Goal: Information Seeking & Learning: Understand process/instructions

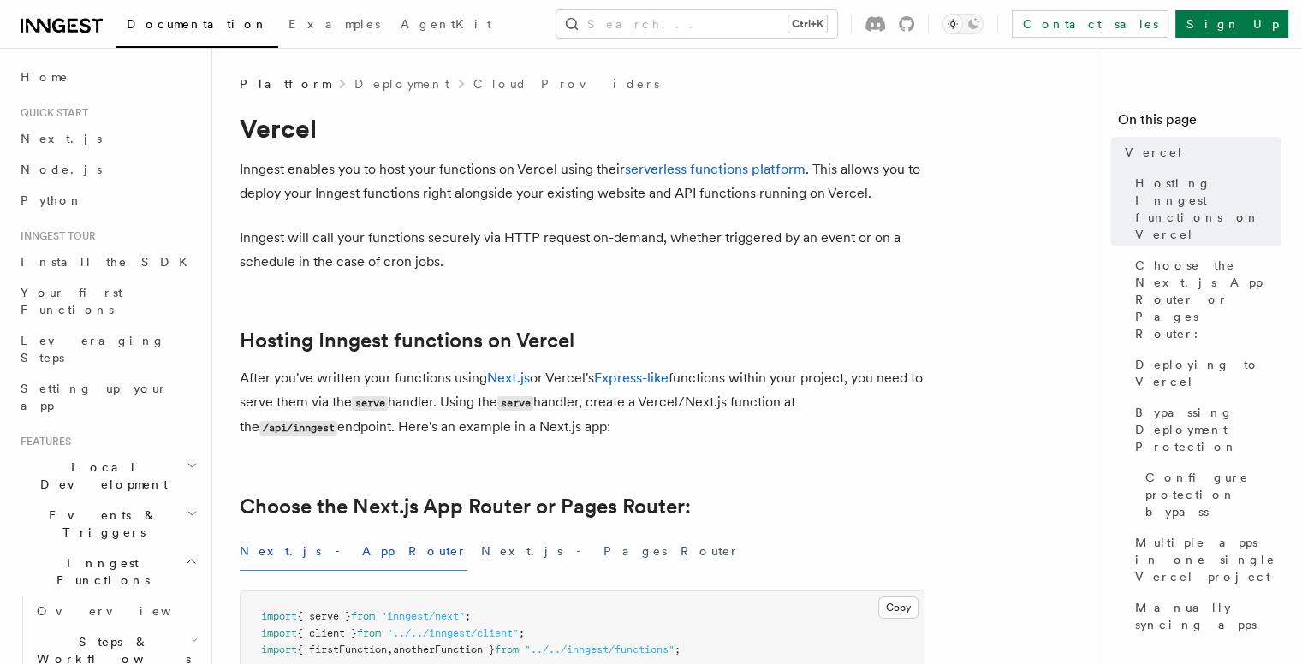
click at [875, 250] on p "Inngest will call your functions securely via HTTP request on-demand, whether t…" at bounding box center [582, 250] width 685 height 48
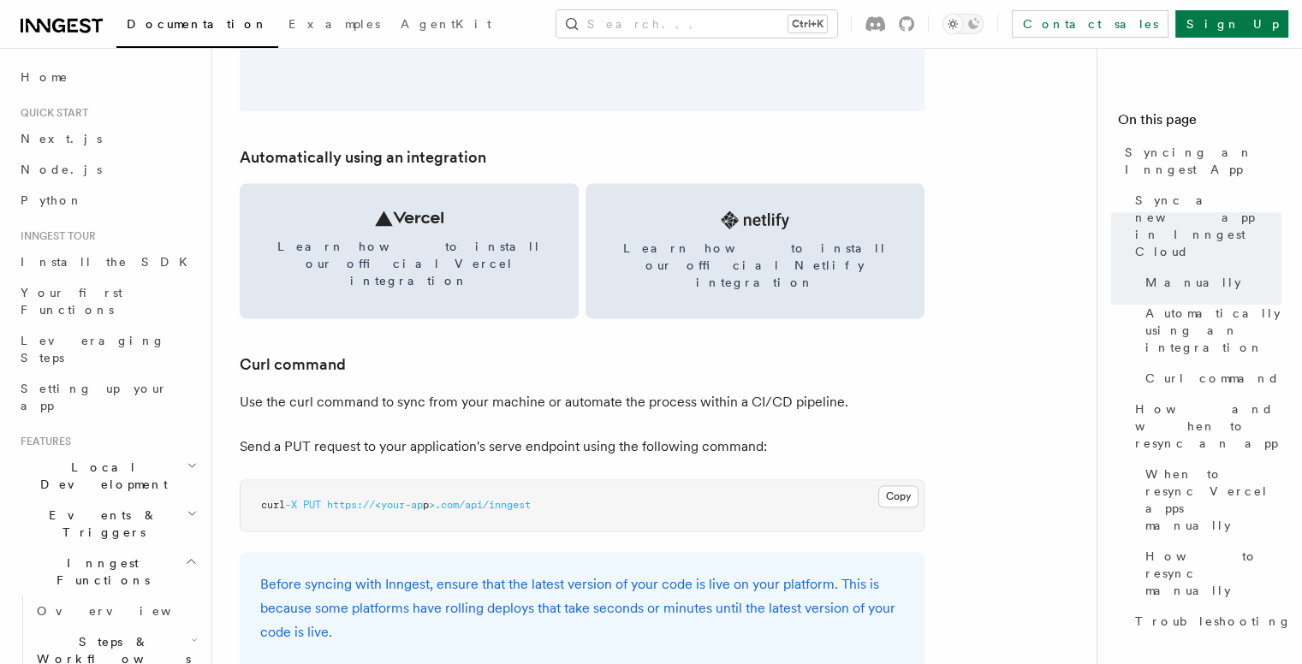
scroll to position [2312, 0]
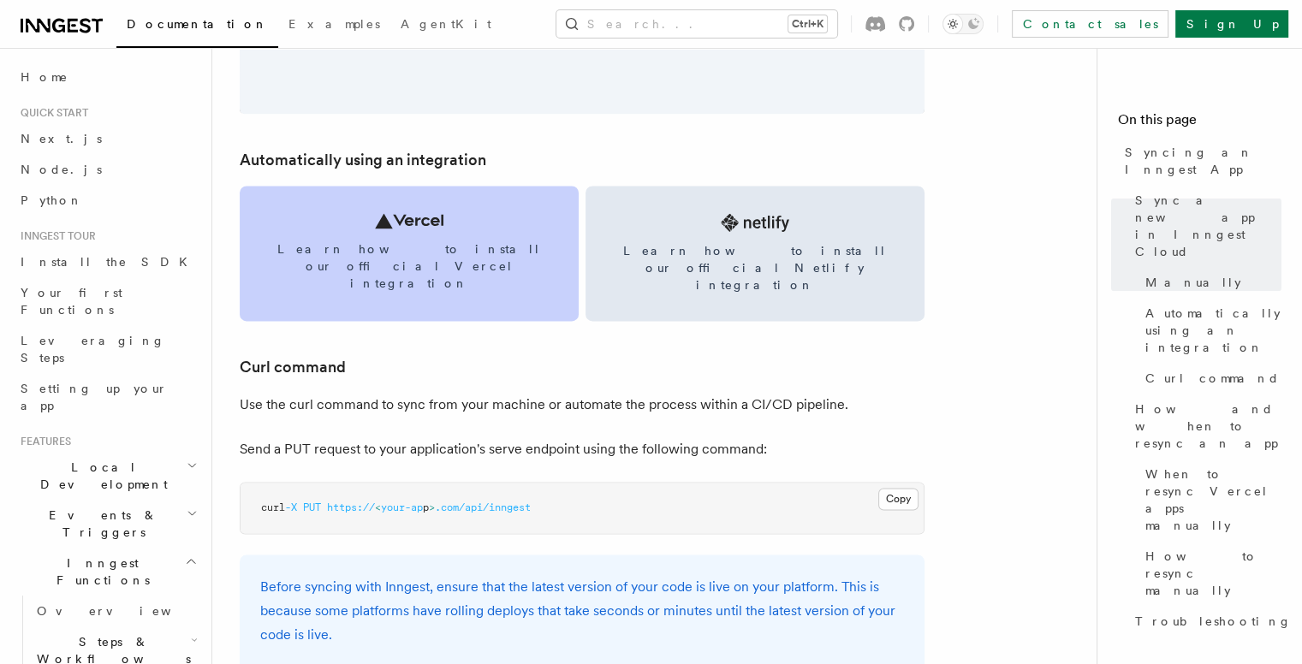
click at [435, 247] on span "Learn how to install our official Vercel integration" at bounding box center [409, 266] width 298 height 51
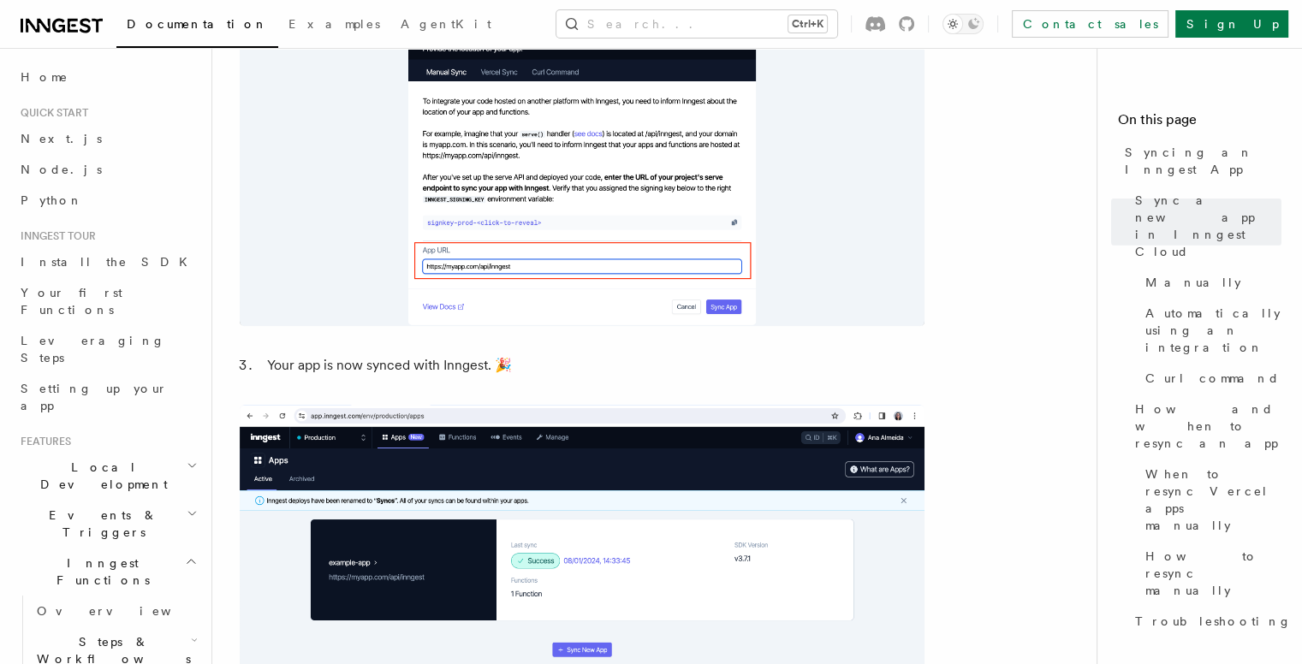
scroll to position [1541, 0]
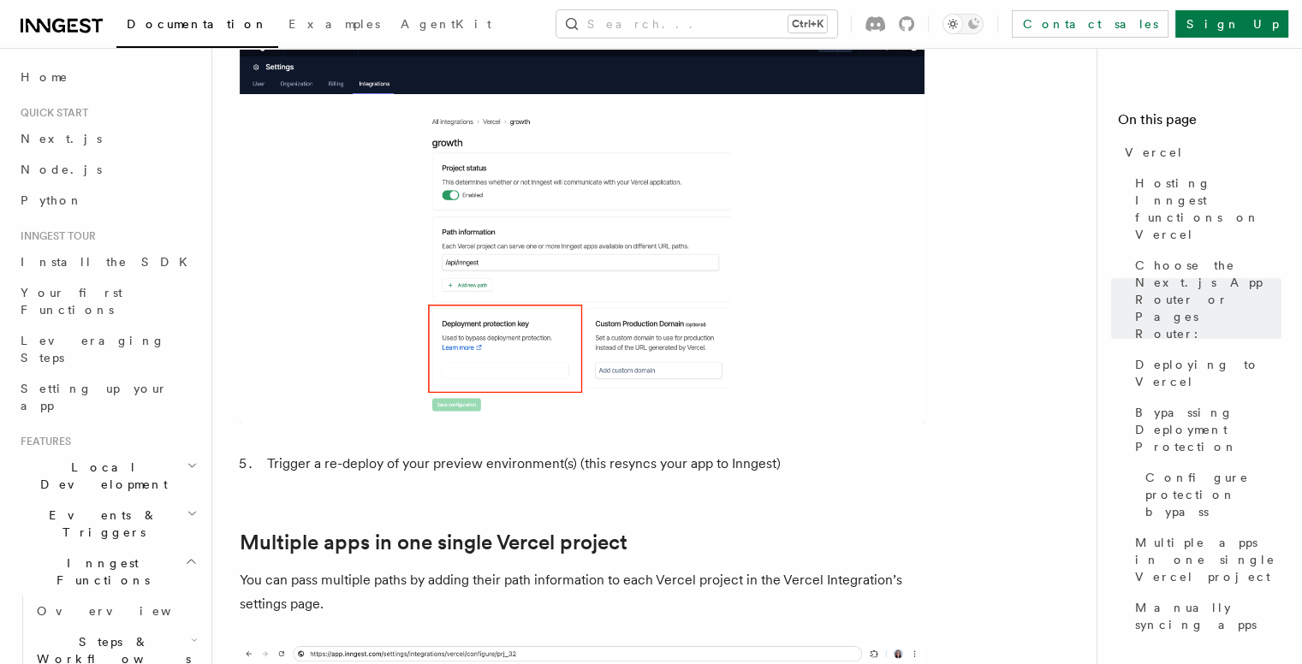
scroll to position [2055, 0]
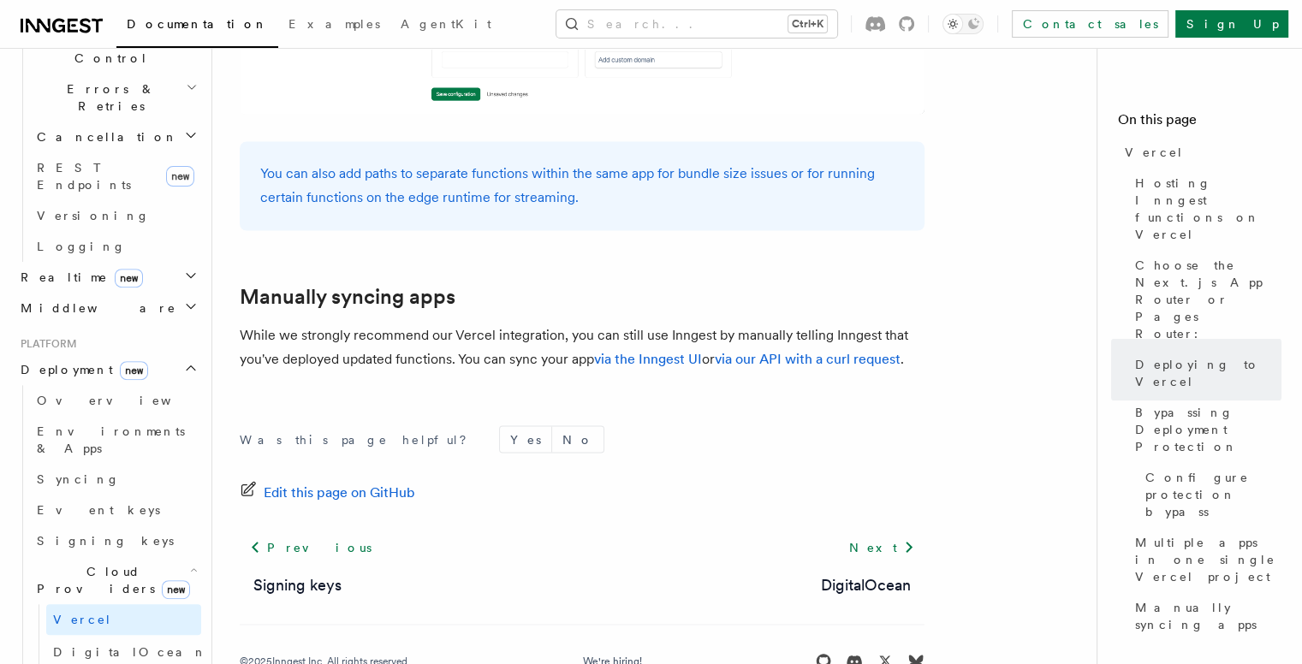
scroll to position [628, 0]
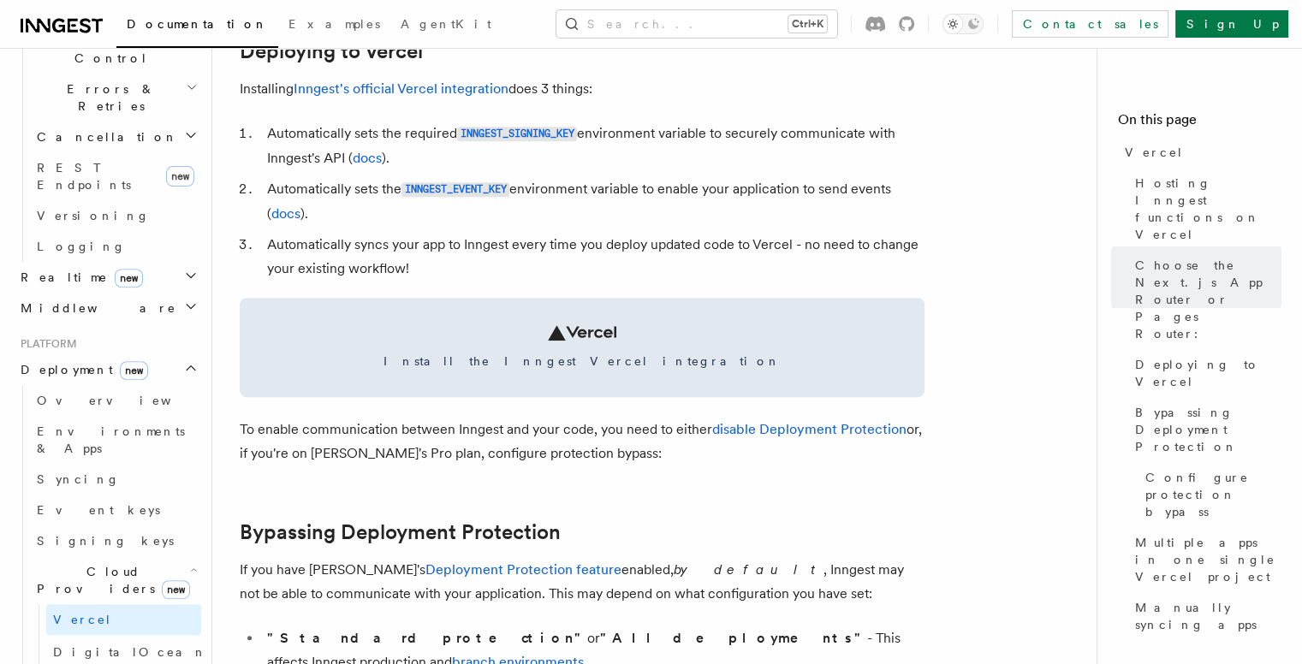
scroll to position [800, 0]
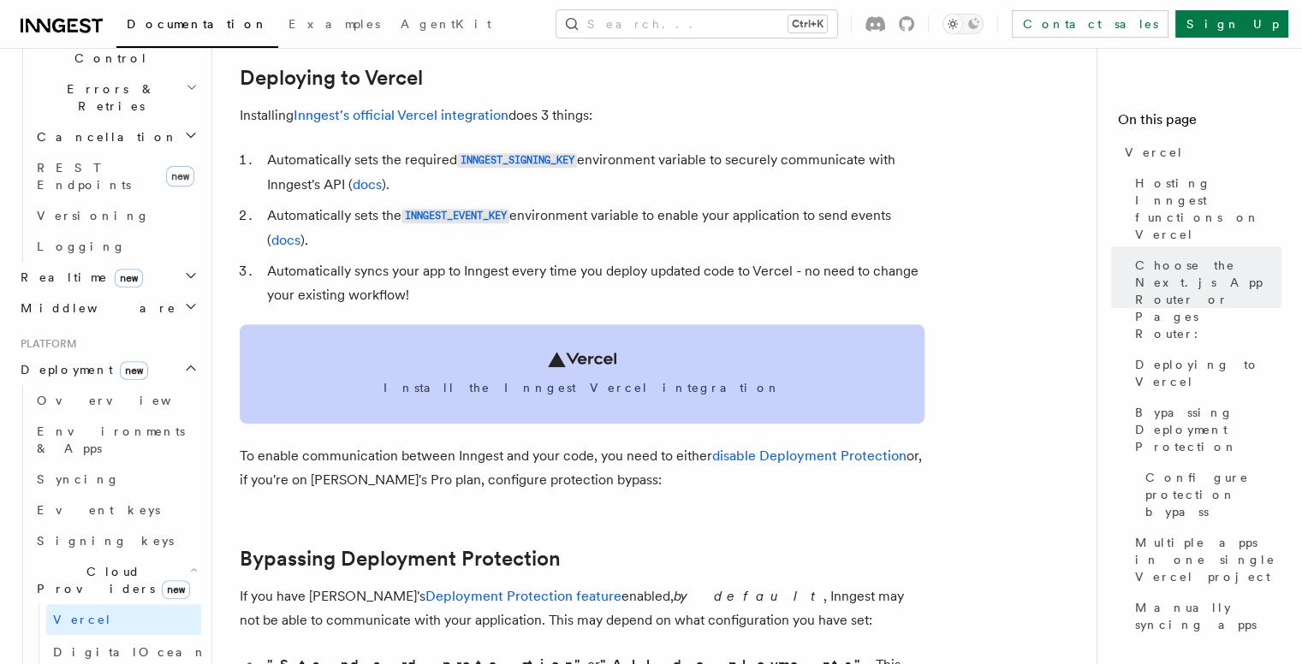
click at [510, 347] on link "Install the Inngest Vercel integration" at bounding box center [582, 374] width 685 height 99
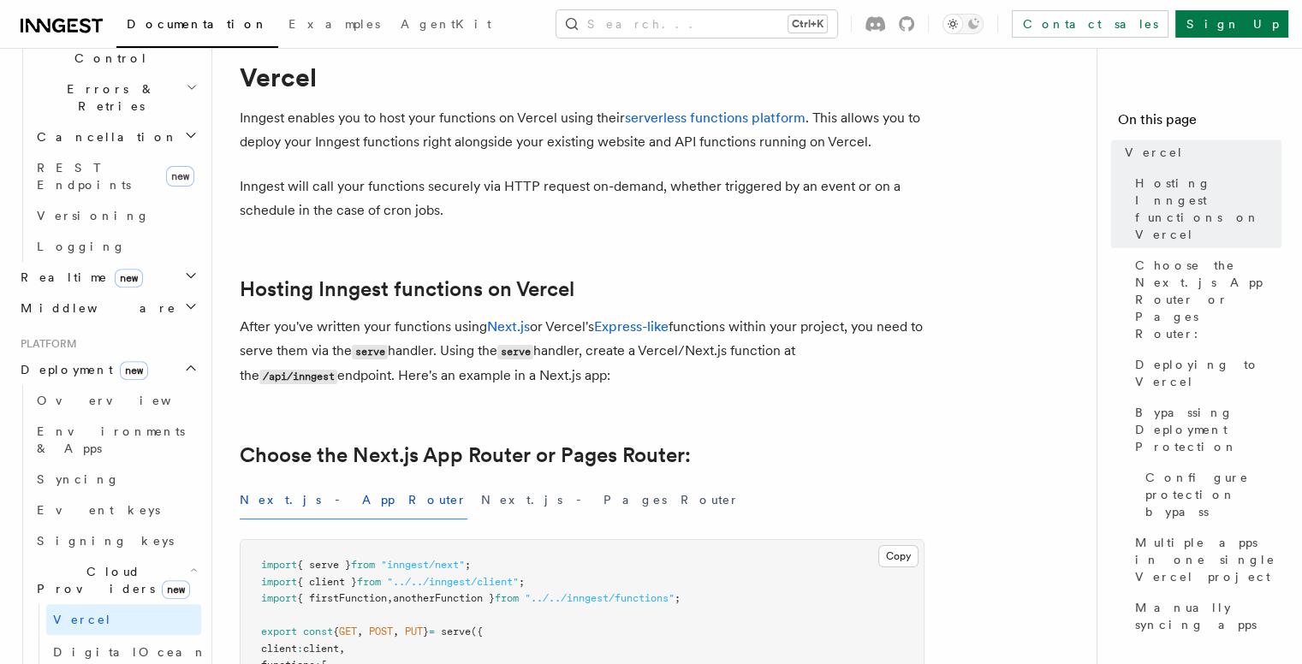
scroll to position [0, 0]
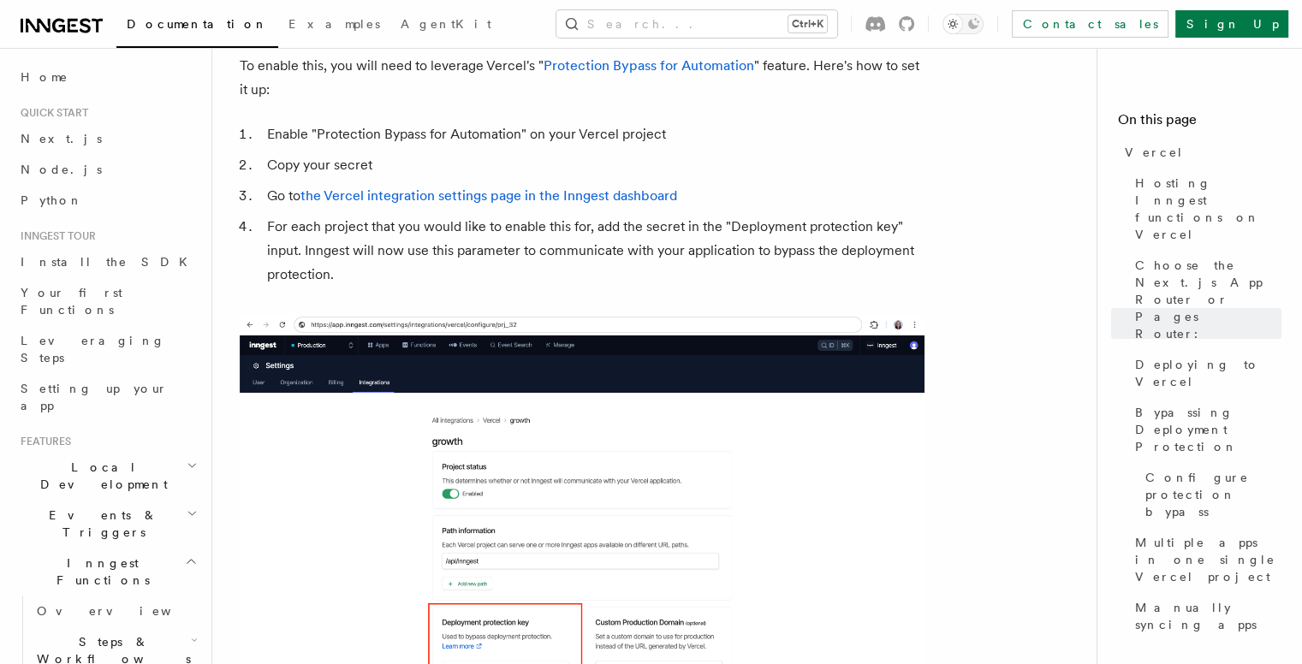
scroll to position [1608, 0]
